Goal: Communication & Community: Answer question/provide support

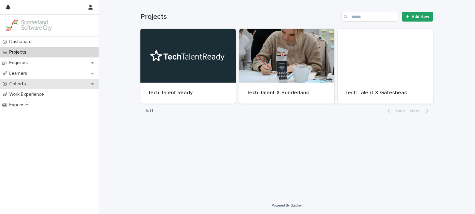
click at [19, 82] on p "Cohorts" at bounding box center [19, 84] width 24 height 6
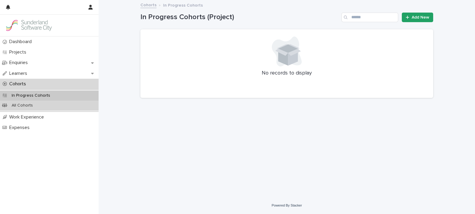
click at [62, 109] on div "All Cohorts" at bounding box center [49, 105] width 99 height 10
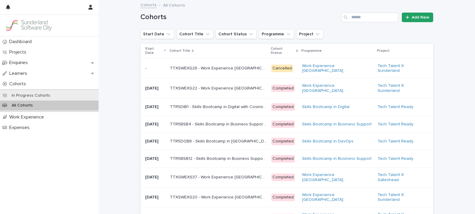
click at [62, 106] on div "All Cohorts" at bounding box center [49, 105] width 99 height 10
click at [155, 54] on p "Start Date" at bounding box center [153, 50] width 17 height 11
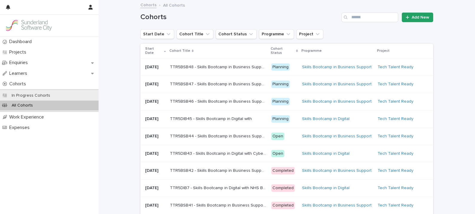
click at [221, 158] on div "TTR5DIB43 - Skills Bootcamp in Digital with Cyber North TTR5DIB43 - Skills Boot…" at bounding box center [218, 154] width 97 height 10
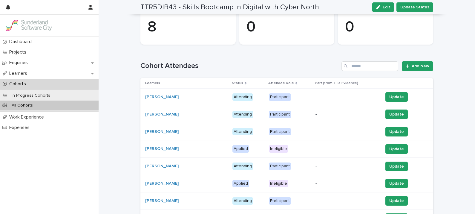
scroll to position [95, 0]
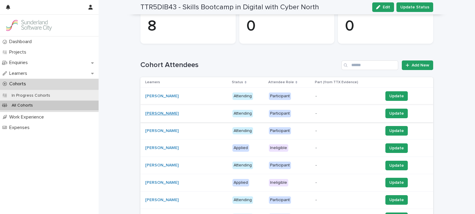
click at [151, 111] on link "[PERSON_NAME]" at bounding box center [161, 113] width 33 height 5
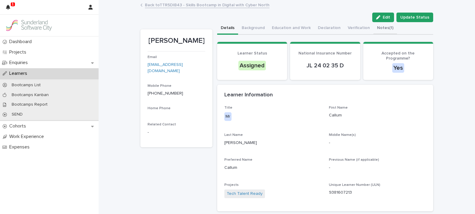
click at [378, 26] on button "Notes (1)" at bounding box center [386, 28] width 24 height 13
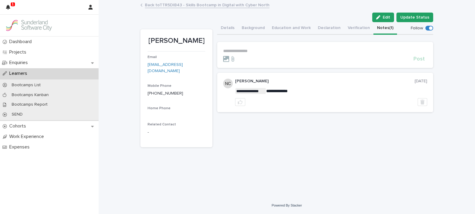
click at [260, 51] on p "**********" at bounding box center [325, 50] width 204 height 5
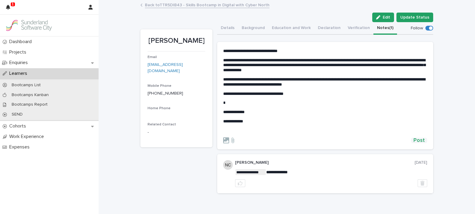
click at [417, 141] on span "Post" at bounding box center [419, 140] width 11 height 5
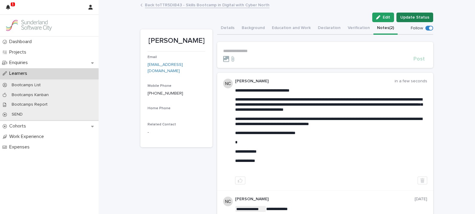
click at [419, 16] on span "Update Status" at bounding box center [415, 17] width 29 height 6
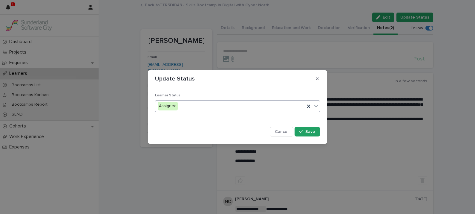
click at [266, 106] on div "Assigned" at bounding box center [230, 106] width 150 height 10
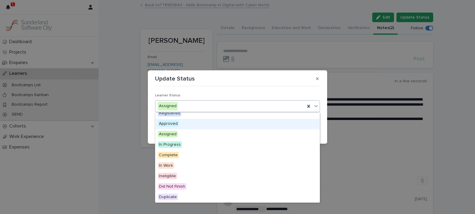
scroll to position [1, 0]
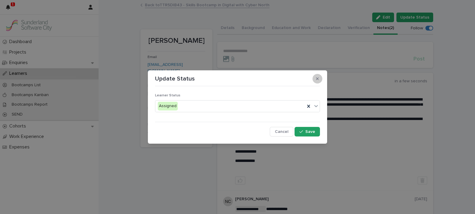
click at [320, 79] on button "button" at bounding box center [318, 79] width 10 height 10
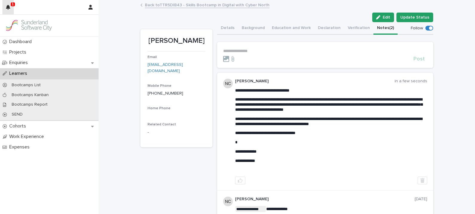
click at [11, 6] on button "button" at bounding box center [7, 7] width 11 height 14
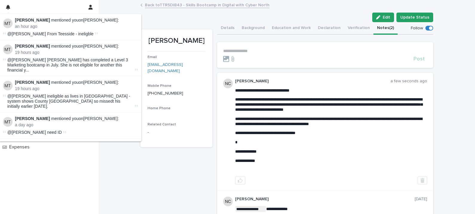
click at [203, 17] on div "Edit Update Status" at bounding box center [287, 18] width 293 height 10
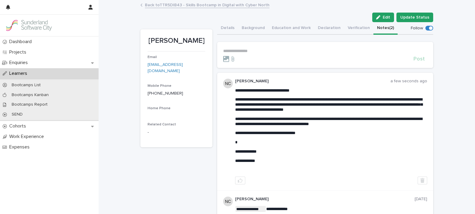
click at [15, 74] on p "Learners" at bounding box center [19, 74] width 25 height 6
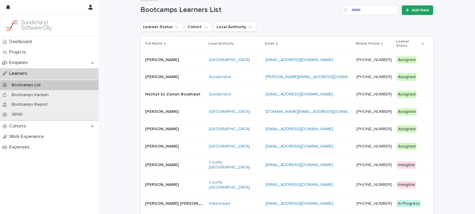
scroll to position [6, 0]
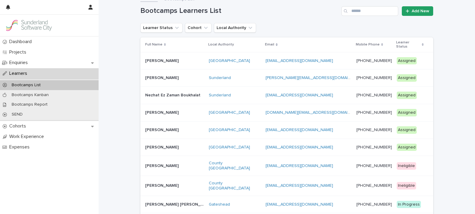
click at [403, 44] on p "Learner Status" at bounding box center [408, 44] width 24 height 11
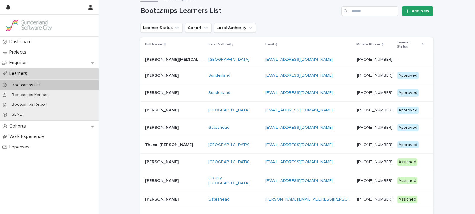
click at [403, 42] on p "Learner Status" at bounding box center [409, 44] width 24 height 11
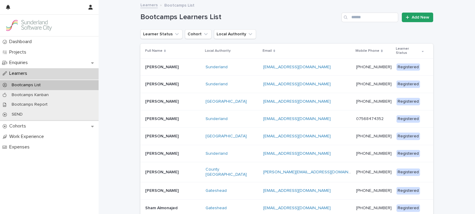
click at [39, 74] on div "Learners" at bounding box center [49, 73] width 99 height 10
click at [36, 84] on p "Bootcamps List" at bounding box center [26, 85] width 39 height 5
click at [19, 61] on p "Enquiries" at bounding box center [20, 63] width 26 height 6
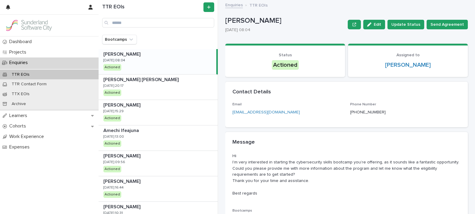
click at [17, 63] on p "Enquiries" at bounding box center [20, 63] width 26 height 6
click at [18, 117] on p "Learners" at bounding box center [19, 116] width 25 height 6
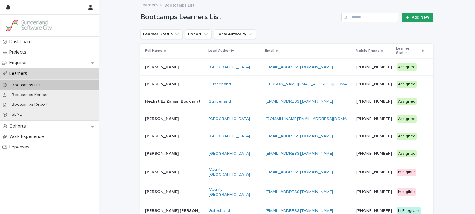
click at [164, 188] on p "[PERSON_NAME]" at bounding box center [162, 191] width 35 height 6
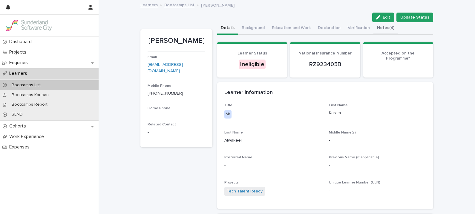
click at [374, 28] on button "Notes (4)" at bounding box center [386, 28] width 25 height 13
